Goal: Communication & Community: Answer question/provide support

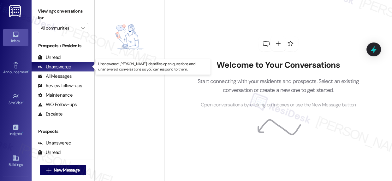
click at [59, 67] on div "Unanswered" at bounding box center [54, 67] width 33 height 7
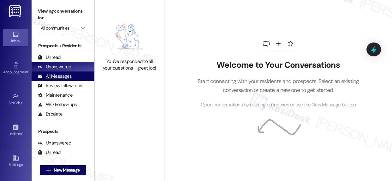
click at [55, 76] on div "All Messages" at bounding box center [55, 76] width 34 height 7
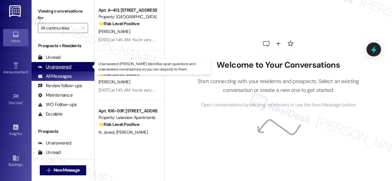
click at [62, 66] on div "Unanswered" at bounding box center [54, 67] width 33 height 7
